Goal: Navigation & Orientation: Find specific page/section

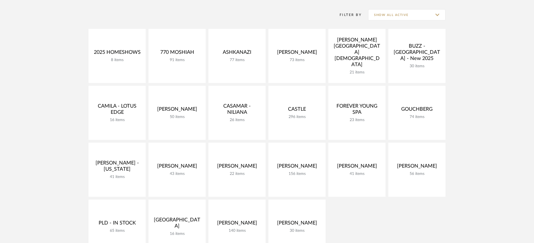
scroll to position [73, 0]
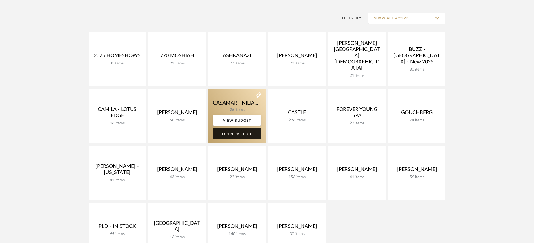
click at [238, 136] on link "Open Project" at bounding box center [237, 133] width 48 height 11
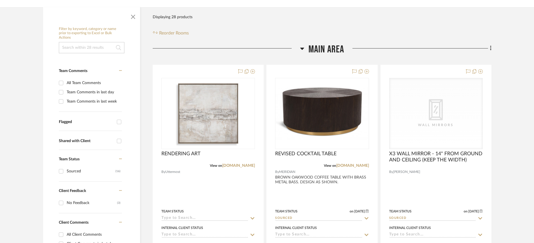
scroll to position [71, 0]
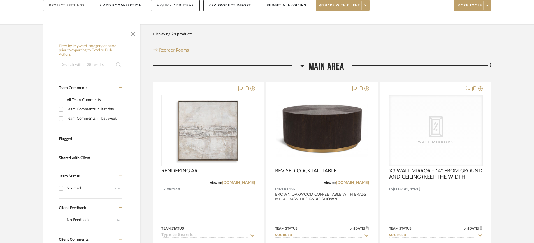
scroll to position [73, 0]
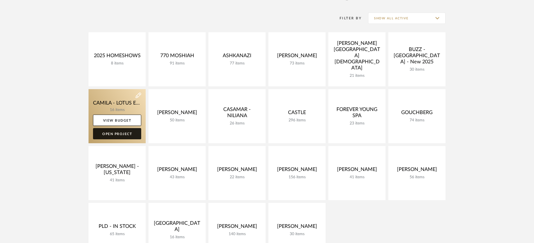
click at [135, 135] on link "Open Project" at bounding box center [117, 133] width 48 height 11
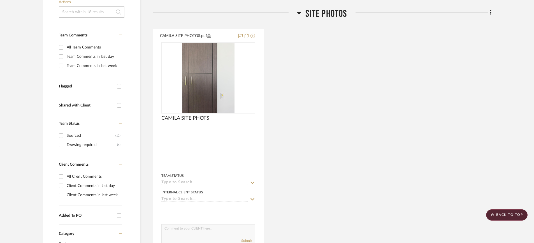
scroll to position [121, 0]
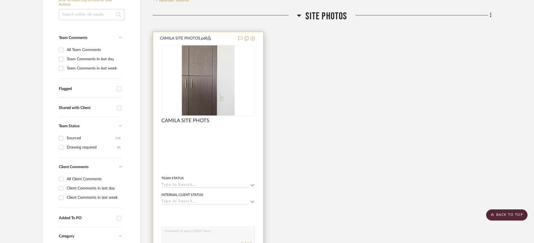
click at [211, 98] on img "0" at bounding box center [208, 80] width 53 height 70
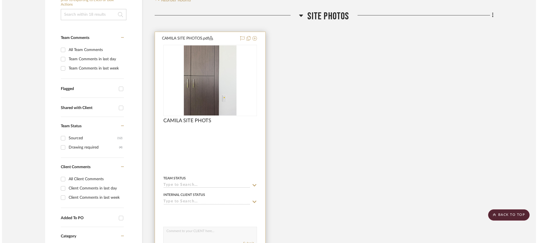
scroll to position [0, 0]
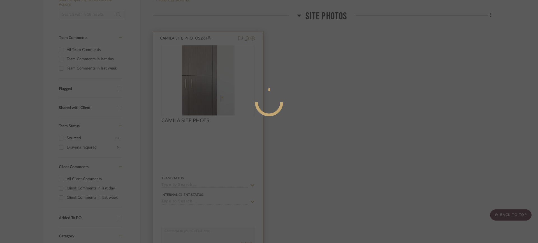
click at [211, 98] on div at bounding box center [269, 121] width 538 height 243
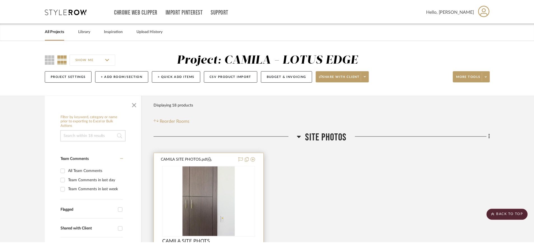
scroll to position [121, 0]
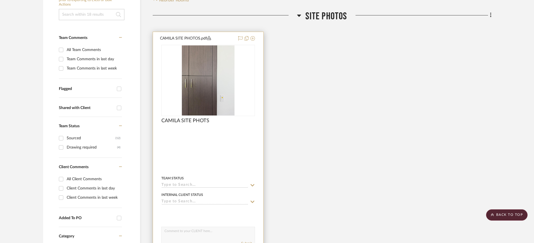
click at [211, 98] on img "0" at bounding box center [208, 80] width 53 height 70
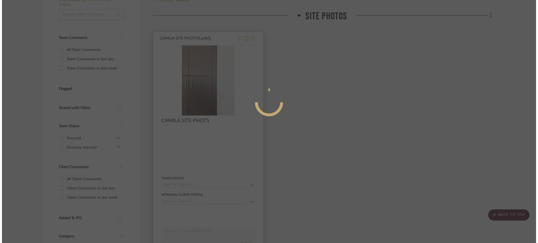
scroll to position [0, 0]
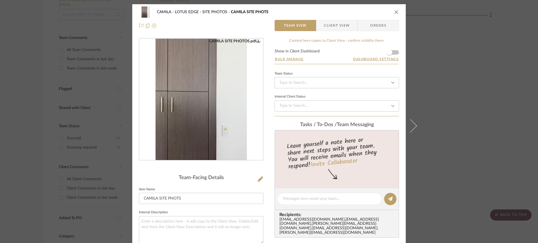
click at [251, 150] on div "CAMILA SITE PHOTOS.pdf" at bounding box center [201, 100] width 124 height 122
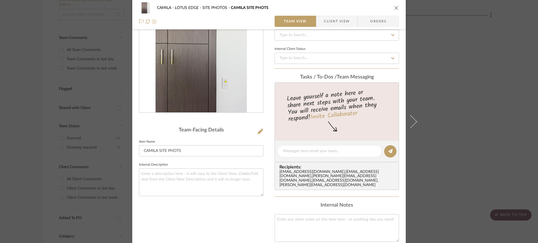
scroll to position [42, 0]
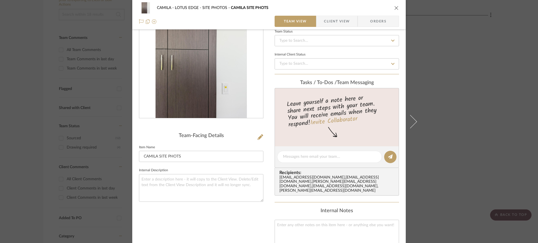
click at [252, 110] on div "CAMILA SITE PHOTOS.pdf" at bounding box center [201, 58] width 124 height 122
click at [259, 138] on icon at bounding box center [261, 137] width 6 height 6
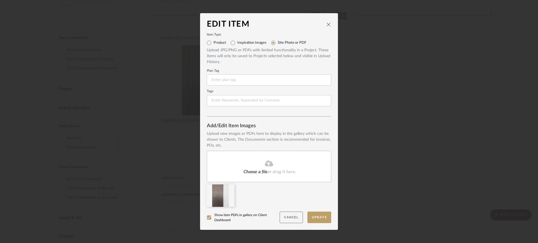
click at [296, 218] on button "Cancel" at bounding box center [291, 217] width 23 height 11
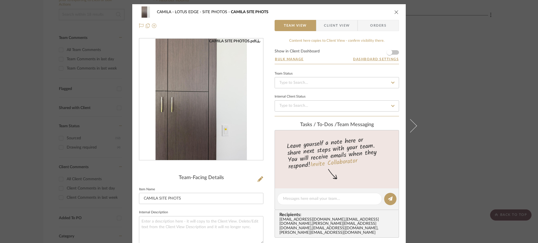
click at [210, 125] on img "0" at bounding box center [201, 100] width 91 height 122
